Goal: Task Accomplishment & Management: Manage account settings

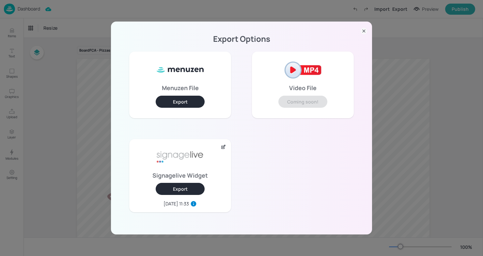
click at [365, 33] on icon at bounding box center [363, 31] width 7 height 7
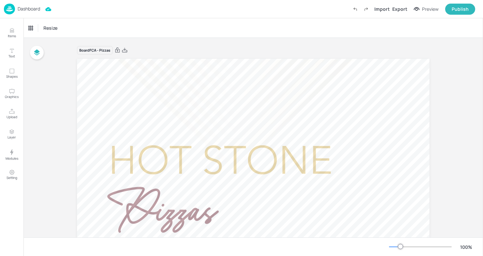
click at [29, 8] on p "Dashboard" at bounding box center [29, 9] width 23 height 5
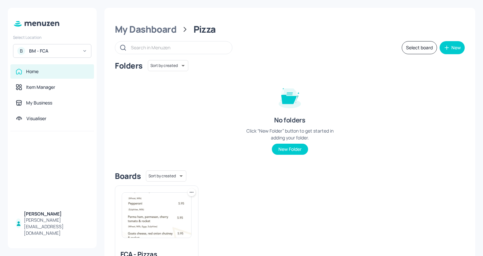
click at [76, 51] on div "BM - FCA" at bounding box center [53, 51] width 49 height 7
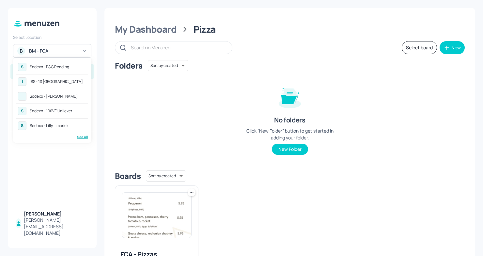
click at [85, 135] on div "See All" at bounding box center [52, 136] width 72 height 5
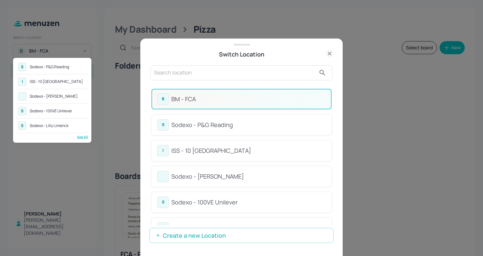
drag, startPoint x: 332, startPoint y: 113, endPoint x: 331, endPoint y: 135, distance: 22.2
click at [331, 135] on div at bounding box center [241, 128] width 483 height 256
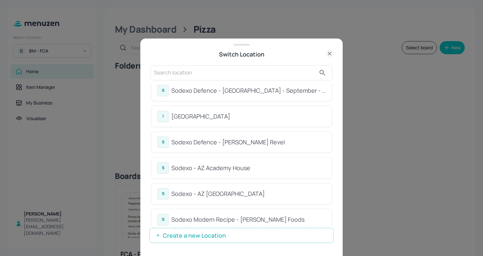
scroll to position [151, 0]
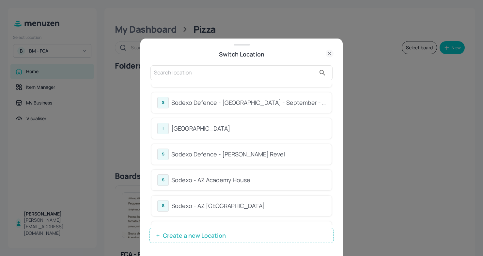
click at [218, 71] on input "text" at bounding box center [235, 73] width 162 height 10
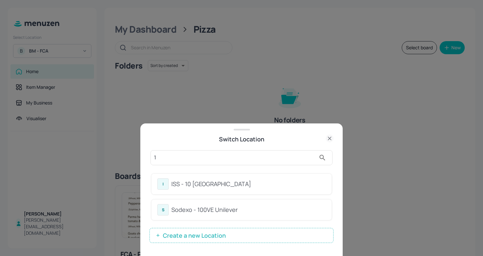
scroll to position [0, 0]
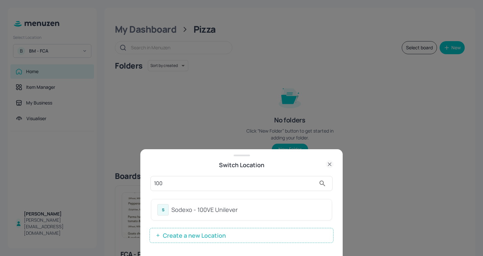
type input "100"
click at [191, 212] on div "Sodexo - 100VE Unilever" at bounding box center [248, 209] width 154 height 9
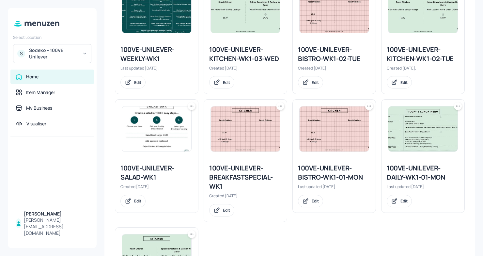
scroll to position [576, 0]
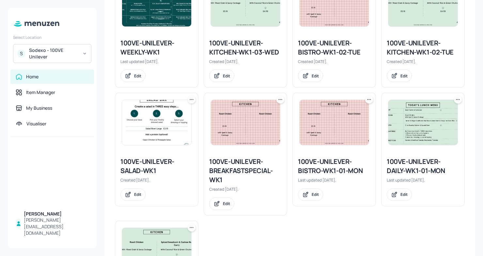
click at [146, 124] on img at bounding box center [156, 122] width 69 height 45
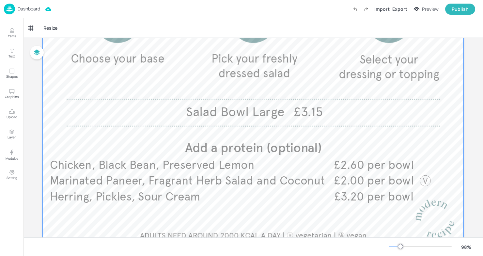
scroll to position [160, 0]
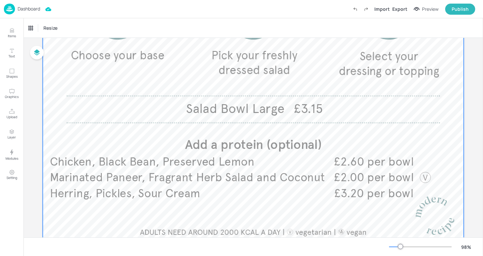
click at [146, 152] on div at bounding box center [253, 71] width 421 height 345
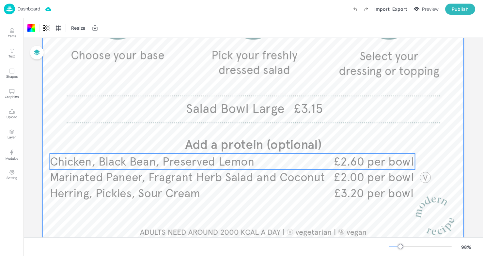
click at [143, 161] on span "Chicken, Black Bean, Preserved Lemon" at bounding box center [152, 161] width 205 height 14
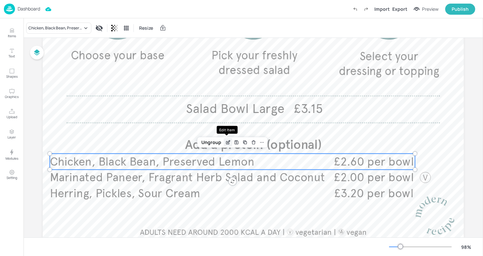
click at [229, 142] on icon "Edit Item" at bounding box center [228, 142] width 6 height 5
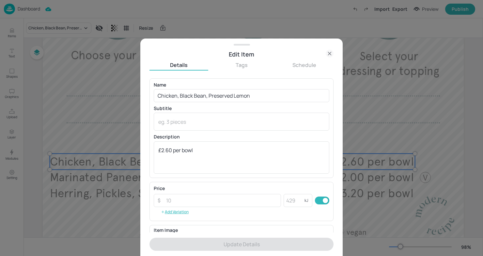
drag, startPoint x: 278, startPoint y: 88, endPoint x: 208, endPoint y: 88, distance: 69.8
click at [207, 88] on div "Name Chicken, Black Bean, Preserved Lemon ​" at bounding box center [242, 93] width 176 height 20
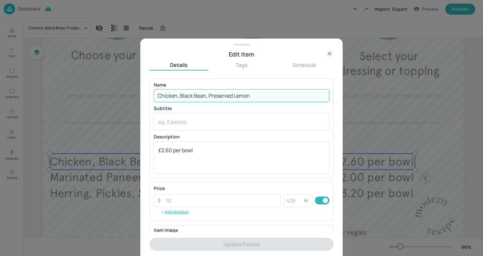
drag, startPoint x: 264, startPoint y: 99, endPoint x: 68, endPoint y: 106, distance: 196.2
click at [67, 106] on div "Edit Item Details Tags Schedule Name Chicken, Black Bean, Preserved Lemon ​ Sub…" at bounding box center [241, 128] width 483 height 256
click at [238, 96] on input "Chicken, Black Bean, Preserved Lemon" at bounding box center [242, 95] width 176 height 13
drag, startPoint x: 277, startPoint y: 88, endPoint x: 157, endPoint y: 91, distance: 119.8
click at [155, 90] on div "Name Chicken, Black Bean, Preserved Lemon ​" at bounding box center [242, 93] width 176 height 20
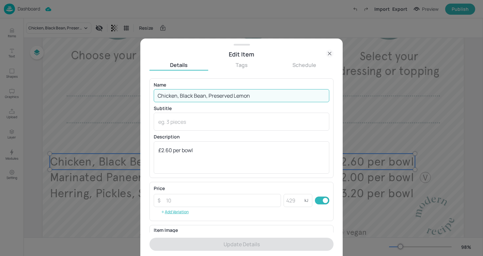
drag, startPoint x: 263, startPoint y: 94, endPoint x: 97, endPoint y: 95, distance: 166.4
click at [97, 95] on div "Edit Item Details Tags Schedule Name Chicken, Black Bean, Preserved Lemon ​ Sub…" at bounding box center [241, 128] width 483 height 256
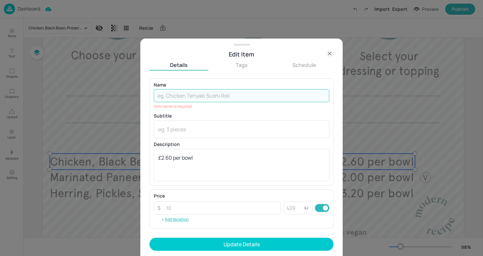
paste input "Cajun Chicken & Pineapple Salsa"
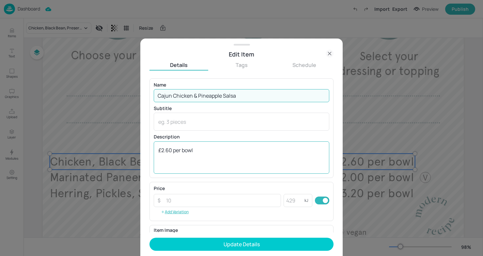
type input "Cajun Chicken & Pineapple Salsa"
click at [165, 151] on textarea "£2.60 per bowl" at bounding box center [241, 157] width 166 height 22
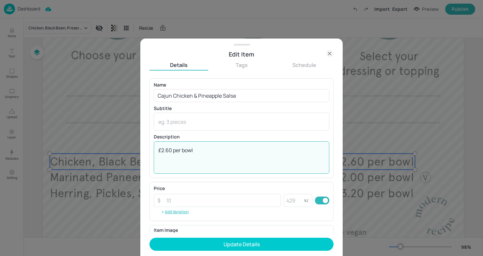
click at [164, 151] on textarea "£2.60 per bowl" at bounding box center [241, 157] width 166 height 22
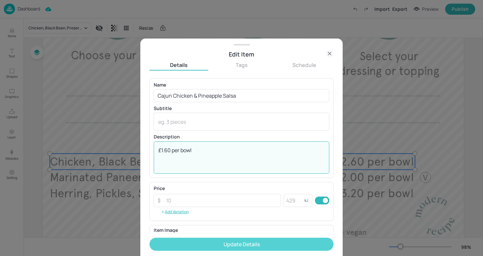
type textarea "£1.60 per bowl"
click at [236, 244] on button "Update Details" at bounding box center [241, 243] width 184 height 13
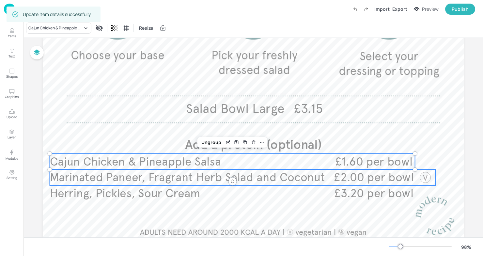
click at [104, 175] on span "Marinated Paneer, Fragrant Herb Salad and Coconut" at bounding box center [187, 177] width 275 height 14
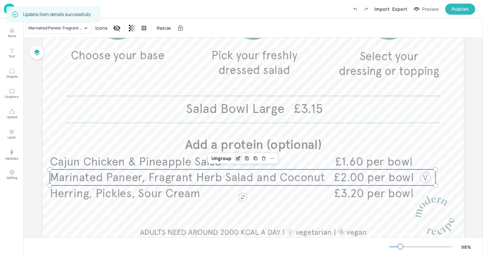
click at [236, 157] on icon "Edit Item" at bounding box center [239, 158] width 6 height 5
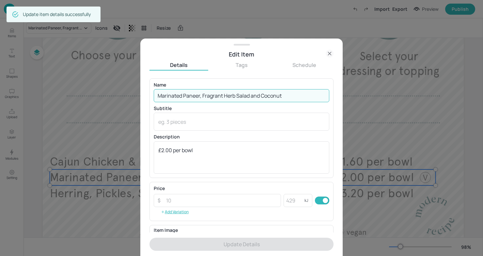
drag, startPoint x: 287, startPoint y: 95, endPoint x: 65, endPoint y: 84, distance: 222.4
click at [65, 84] on div "Edit Item Details Tags Schedule Name Marinated Paneer, Fragrant Herb Salad and …" at bounding box center [241, 128] width 483 height 256
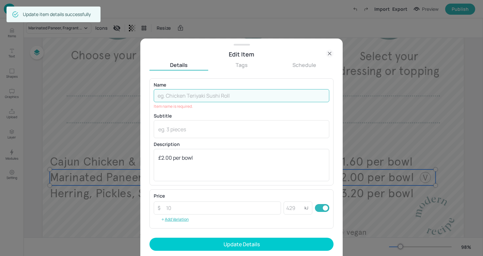
paste input "Beetroot Capaccio ​ with Whipped Goats Cheese"
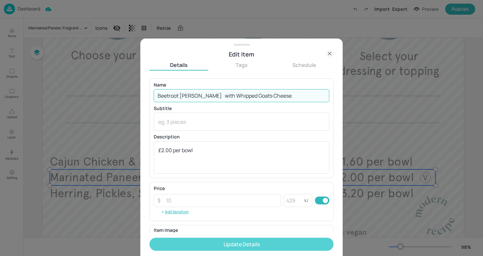
type input "Beetroot Capaccio ​ with Whipped Goats Cheese"
click at [260, 243] on button "Update Details" at bounding box center [241, 243] width 184 height 13
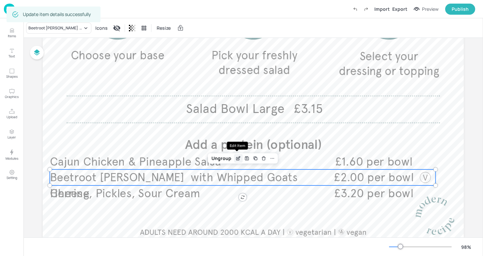
click at [237, 159] on icon "Edit Item" at bounding box center [239, 158] width 6 height 5
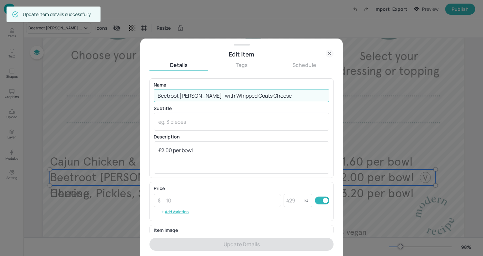
click at [206, 94] on input "Beetroot Capaccio ​ with Whipped Goats Cheese" at bounding box center [242, 95] width 176 height 13
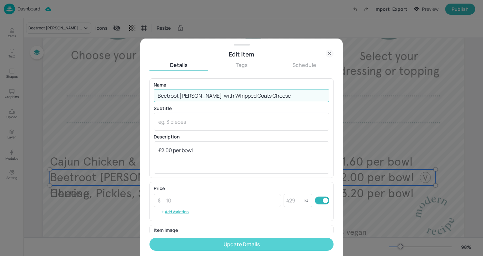
type input "Beetroot Capaccio ​ with Whipped Goats Cheese"
click at [215, 244] on button "Update Details" at bounding box center [241, 243] width 184 height 13
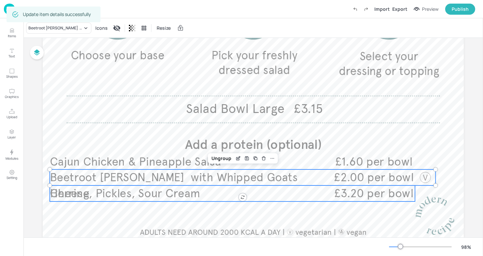
click at [95, 190] on span "Herring, Pickles, Sour Cream" at bounding box center [125, 193] width 150 height 14
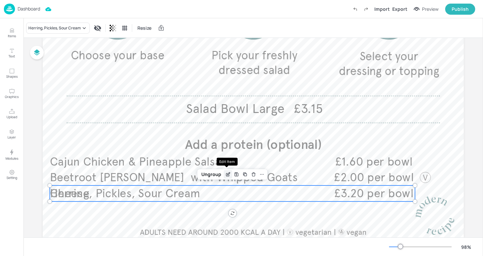
click at [227, 172] on icon "Edit Item" at bounding box center [228, 174] width 6 height 5
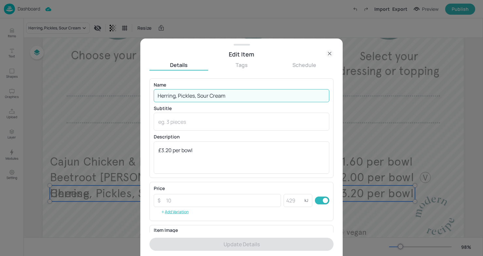
drag, startPoint x: 241, startPoint y: 96, endPoint x: 132, endPoint y: 94, distance: 108.7
click at [132, 94] on div "Edit Item Details Tags Schedule Name Herring, Pickles, Sour Cream ​ Subtitle x …" at bounding box center [241, 128] width 483 height 256
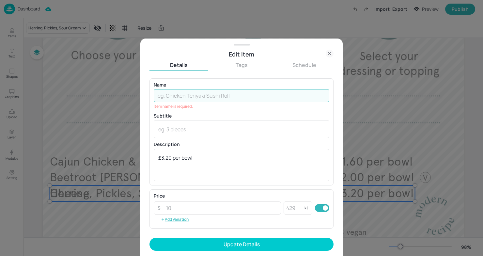
paste input "Peppered Smoked Mackerel & Horseradish"
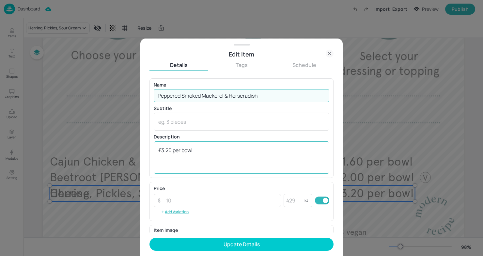
type input "Peppered Smoked Mackerel & Horseradish"
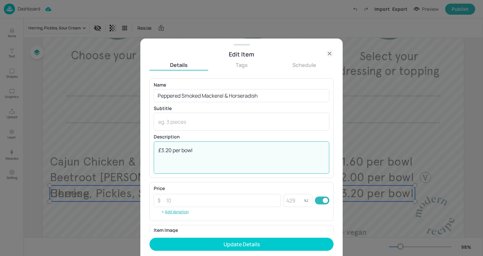
click at [173, 150] on textarea "£3.20 per bowl" at bounding box center [241, 157] width 166 height 22
click at [171, 150] on textarea "£3.20 per bowl" at bounding box center [241, 157] width 166 height 22
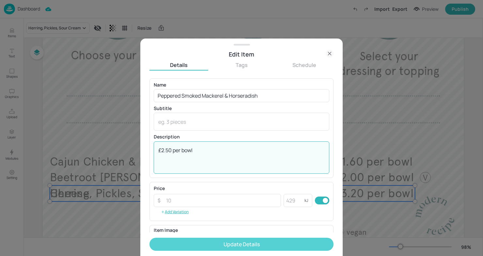
type textarea "£2.50 per bowl"
click at [199, 240] on button "Update Details" at bounding box center [241, 243] width 184 height 13
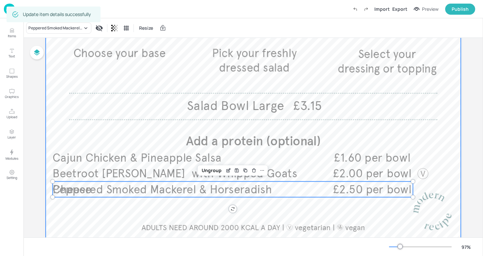
click at [203, 90] on div at bounding box center [253, 69] width 415 height 341
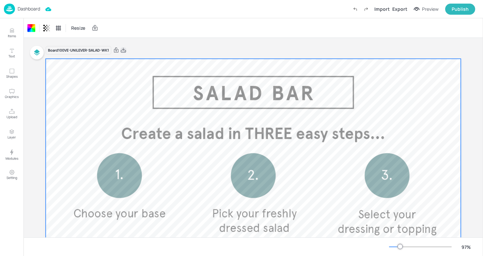
click at [125, 53] on icon at bounding box center [123, 50] width 6 height 7
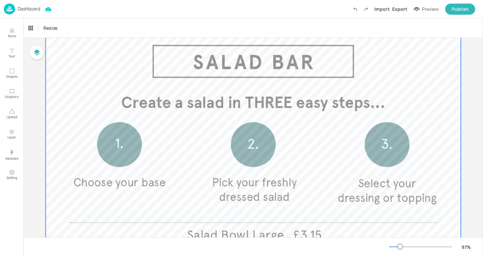
scroll to position [23, 0]
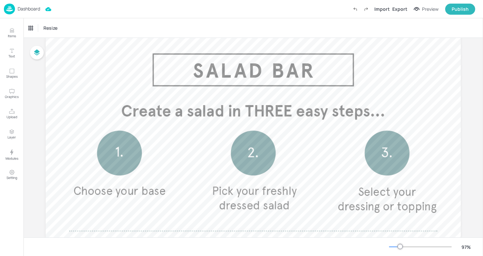
click at [23, 10] on p "Dashboard" at bounding box center [29, 9] width 23 height 5
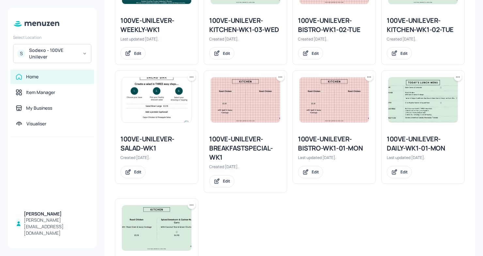
scroll to position [600, 0]
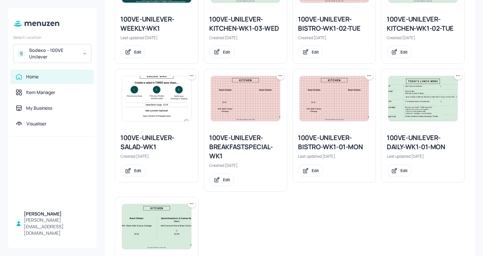
click at [136, 143] on div "100VE-UNILEVER-SALAD-WK1" at bounding box center [156, 142] width 72 height 18
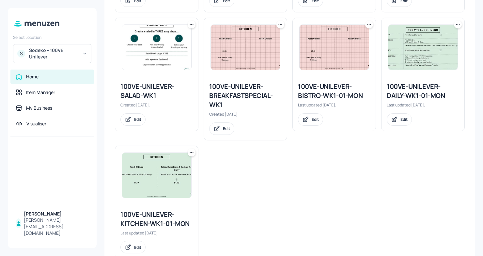
scroll to position [650, 0]
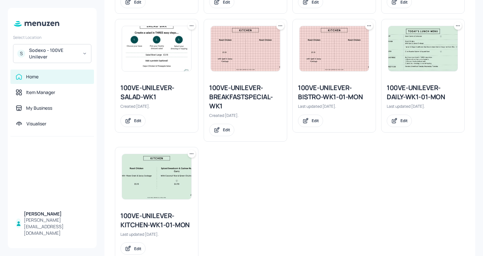
click at [192, 24] on icon at bounding box center [191, 26] width 7 height 7
click at [164, 51] on p "Duplicate" at bounding box center [159, 50] width 18 height 6
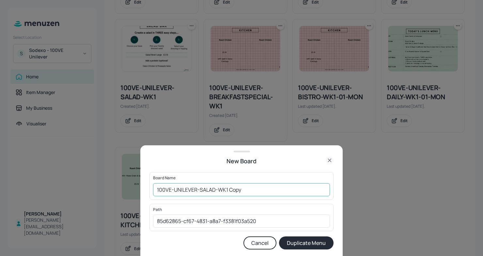
click at [247, 195] on input "100VE-UNILEVER-SALAD-WK1 Copy" at bounding box center [241, 189] width 177 height 13
click at [157, 189] on input "100VE-UNILEVER-SALAD-WK1-" at bounding box center [241, 189] width 177 height 13
click at [259, 188] on input "01ED100VE-UNILEVER-SALAD-WK1-" at bounding box center [241, 189] width 177 height 13
type input "01ED100VE-UNILEVER-SALAD-WK1-011025"
click at [319, 245] on button "Duplicate Menu" at bounding box center [306, 242] width 54 height 13
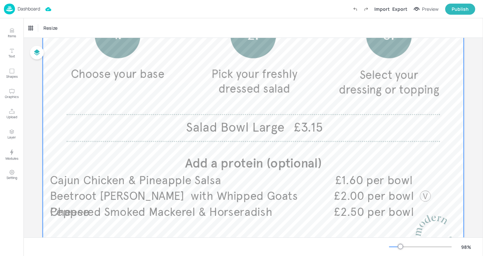
scroll to position [183, 0]
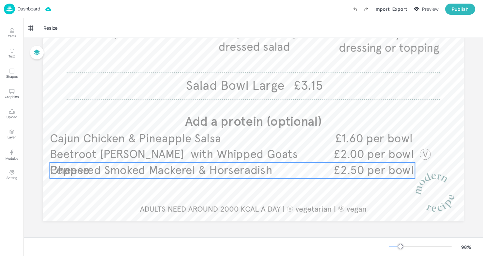
click at [219, 173] on span "Peppered Smoked Mackerel & Horseradish" at bounding box center [161, 170] width 222 height 14
click at [245, 151] on icon "Duplicate" at bounding box center [244, 150] width 5 height 5
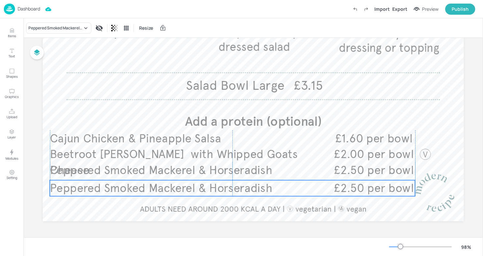
drag, startPoint x: 216, startPoint y: 178, endPoint x: 212, endPoint y: 193, distance: 15.2
click at [212, 193] on span "Peppered Smoked Mackerel & Horseradish" at bounding box center [161, 188] width 222 height 14
click at [228, 171] on div "Edit Item" at bounding box center [228, 169] width 8 height 8
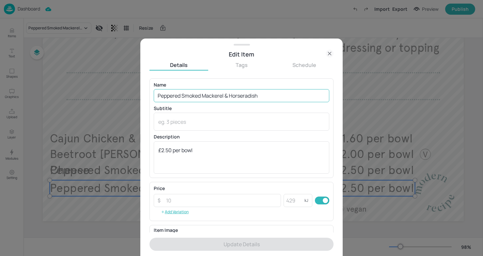
click at [261, 96] on input "Peppered Smoked Mackerel & Horseradish" at bounding box center [242, 95] width 176 height 13
drag, startPoint x: 261, startPoint y: 96, endPoint x: 130, endPoint y: 88, distance: 130.7
click at [130, 88] on div "Edit Item Details Tags Schedule Name Peppered Smoked Mackerel & Horseradish ​ S…" at bounding box center [241, 128] width 483 height 256
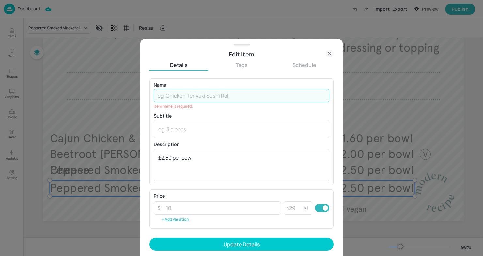
paste input "Peppered Salmon & Horseradish Cream"
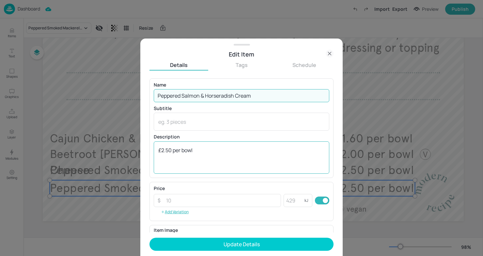
type input "Peppered Salmon & Horseradish Cream"
click at [172, 152] on textarea "£2.50 per bowl" at bounding box center [241, 157] width 166 height 22
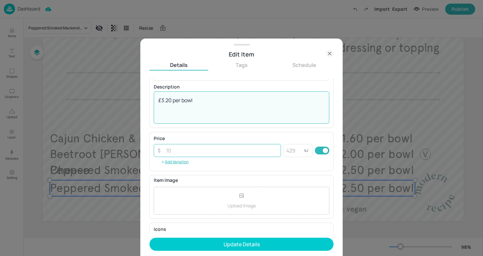
scroll to position [51, 0]
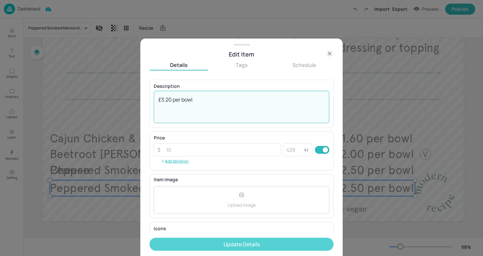
type textarea "£3.20 per bowl"
click at [257, 249] on button "Update Details" at bounding box center [241, 243] width 184 height 13
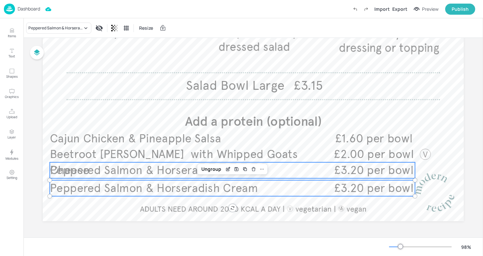
click at [149, 173] on span "Peppered Salmon & Horseradish Cream" at bounding box center [154, 170] width 208 height 14
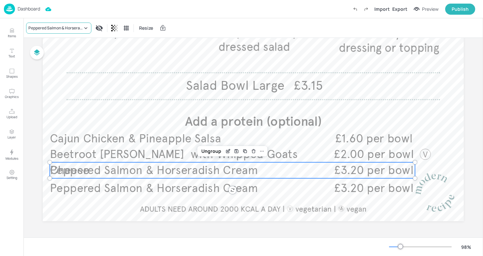
click at [77, 28] on div "Peppered Salmon & Horseradish Cream" at bounding box center [55, 28] width 54 height 6
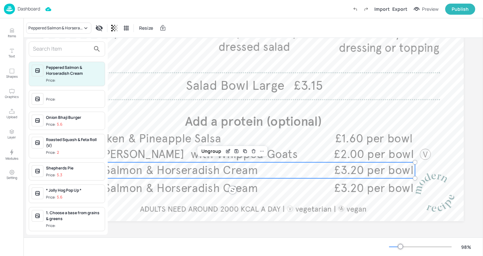
click at [132, 51] on div at bounding box center [241, 128] width 483 height 256
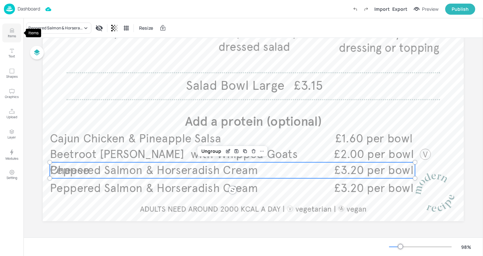
click at [14, 29] on icon "Items" at bounding box center [12, 30] width 6 height 6
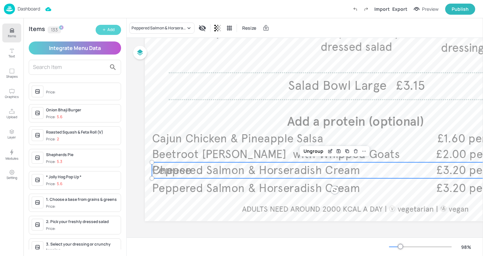
click at [107, 27] on button "Add" at bounding box center [108, 30] width 25 height 10
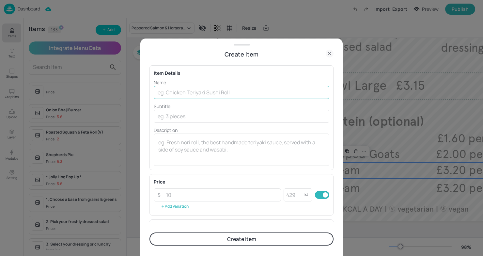
click at [190, 93] on input "text" at bounding box center [242, 92] width 176 height 13
click at [217, 89] on input "text" at bounding box center [242, 92] width 176 height 13
paste input "Peppered Smoked Mackerel & Horseradish"
type input "Peppered Smoked Mackerel & Horseradish"
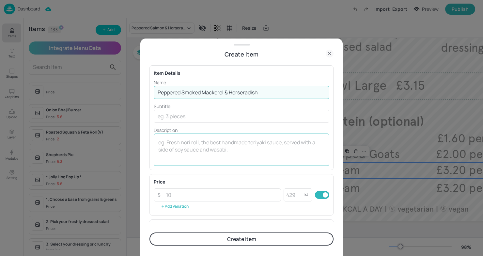
click at [191, 153] on textarea at bounding box center [241, 150] width 166 height 22
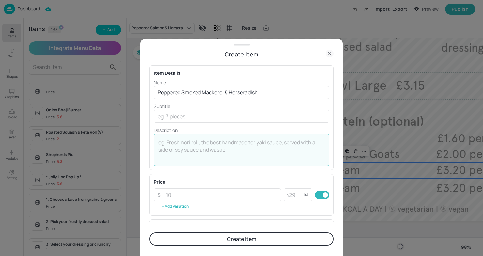
paste textarea "£2.50​"
click at [177, 143] on textarea "£2.50​" at bounding box center [241, 150] width 166 height 22
type textarea "£2.50​ per bowl"
click at [228, 239] on button "Create Item" at bounding box center [241, 238] width 184 height 13
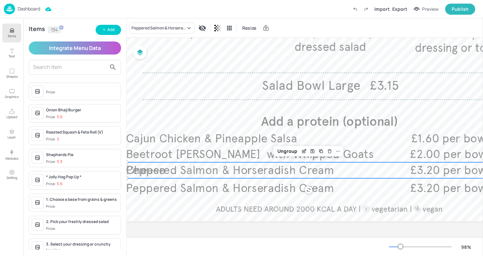
scroll to position [183, 17]
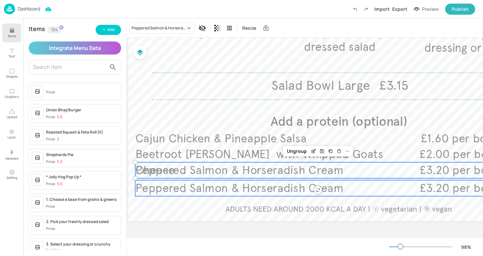
click at [239, 187] on span "Peppered Salmon & Horseradish Cream" at bounding box center [239, 188] width 208 height 14
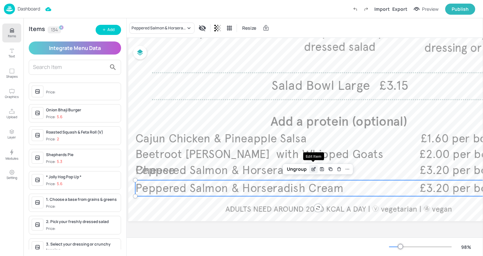
click at [312, 169] on icon "Edit Item" at bounding box center [314, 168] width 6 height 5
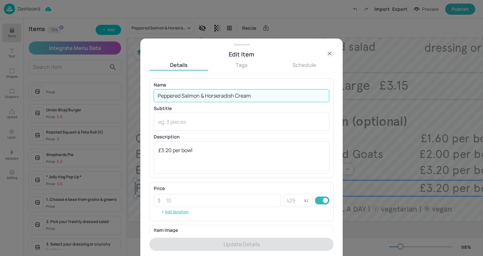
drag, startPoint x: 281, startPoint y: 101, endPoint x: 273, endPoint y: 100, distance: 7.9
click at [273, 100] on input "Peppered Salmon & Horseradish Cream" at bounding box center [242, 95] width 176 height 13
click at [423, 139] on div at bounding box center [241, 128] width 483 height 256
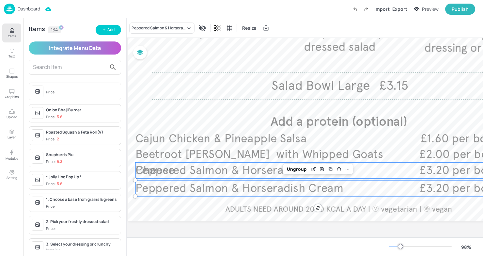
click at [255, 175] on span "Peppered Salmon & Horseradish Cream" at bounding box center [239, 170] width 208 height 14
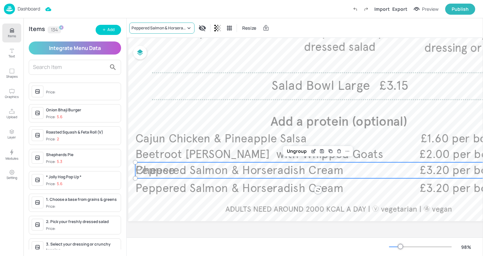
click at [173, 32] on div "Peppered Salmon & Horseradish Cream" at bounding box center [161, 28] width 65 height 11
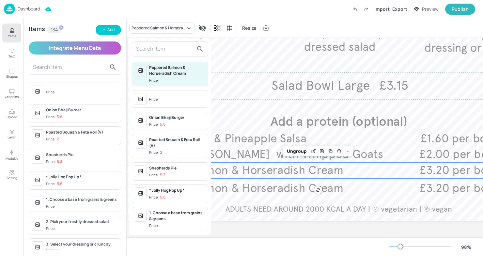
click at [166, 48] on input "text" at bounding box center [164, 49] width 57 height 10
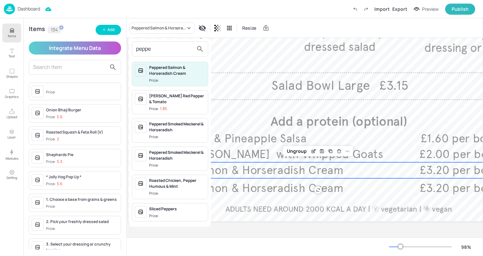
type input "peppe"
click at [174, 124] on div "Peppered Smoked Mackerel & Horseradish" at bounding box center [177, 127] width 56 height 12
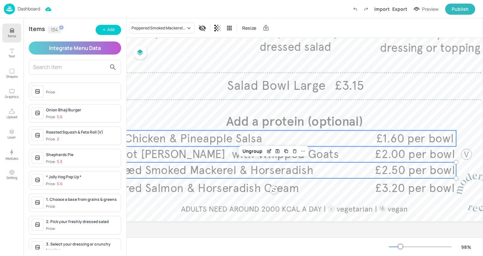
scroll to position [183, 0]
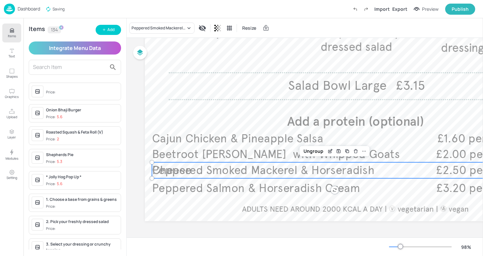
click at [11, 28] on icon "Items" at bounding box center [12, 30] width 6 height 6
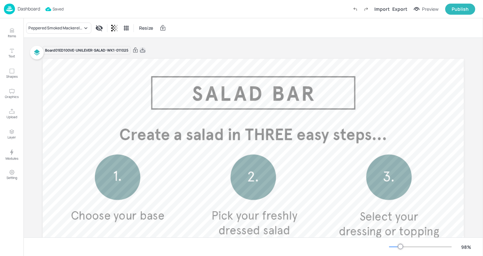
click at [141, 50] on icon at bounding box center [142, 50] width 5 height 5
click at [255, 38] on div "Resize" at bounding box center [252, 28] width 459 height 20
click at [30, 13] on div "Dashboard" at bounding box center [22, 9] width 36 height 11
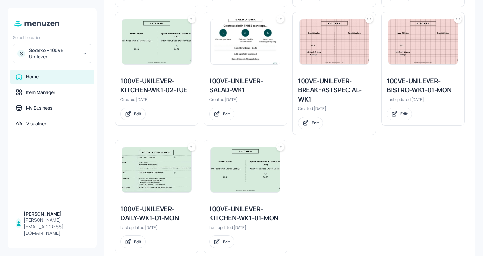
scroll to position [669, 0]
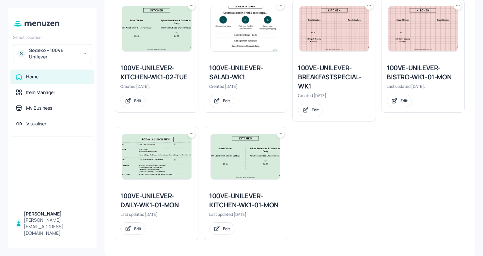
click at [246, 200] on div "100VE-UNILEVER-KITCHEN-WK1-01-MON" at bounding box center [245, 200] width 72 height 18
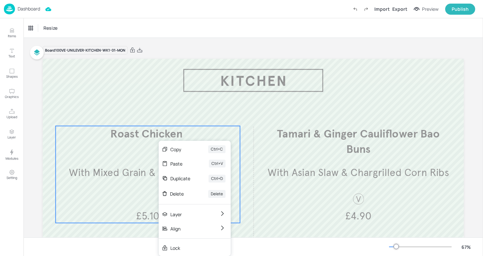
click at [159, 176] on div "Duplicate Ctrl+D" at bounding box center [195, 178] width 72 height 15
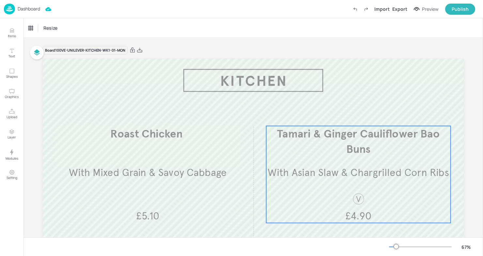
click at [402, 151] on p "Tamari & Ginger Cauliflower Bao Buns​" at bounding box center [358, 141] width 184 height 31
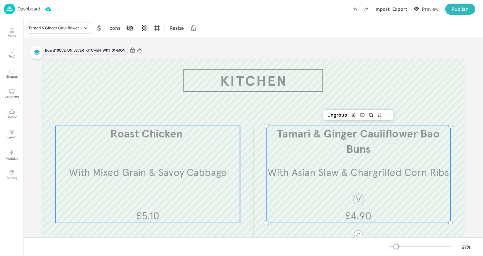
click at [158, 151] on div "Roast Chicken ​ With Mixed Grain & Savoy Cabbage £5.10" at bounding box center [147, 174] width 184 height 97
